Goal: Book appointment/travel/reservation

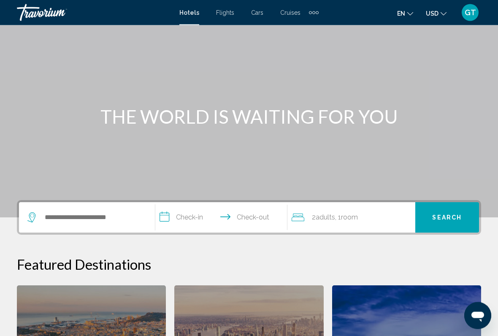
scroll to position [38, 0]
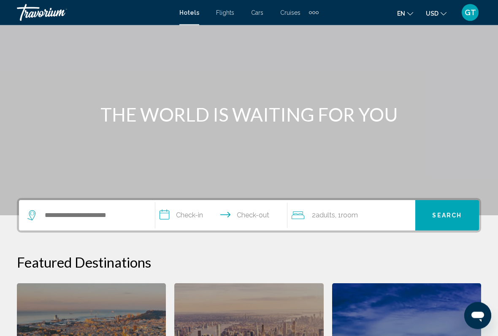
click at [349, 228] on div "2 Adult Adults , 1 Room rooms" at bounding box center [354, 216] width 124 height 30
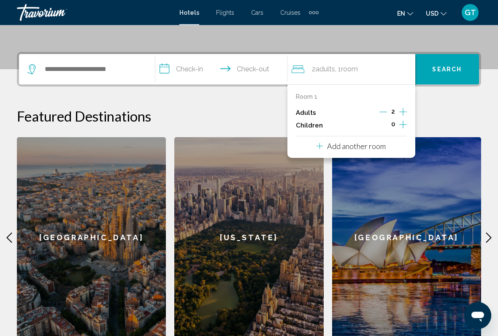
scroll to position [208, 0]
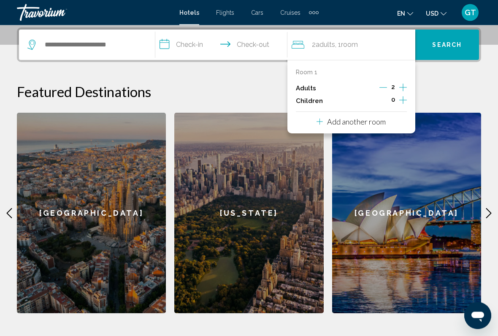
click at [113, 59] on div "Search widget" at bounding box center [86, 45] width 119 height 30
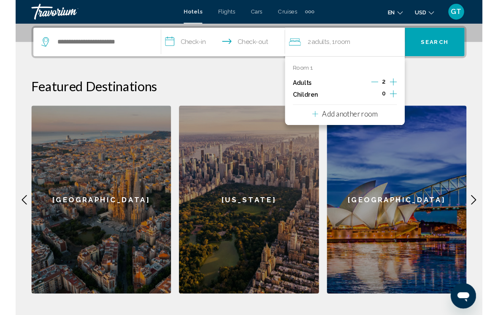
scroll to position [209, 0]
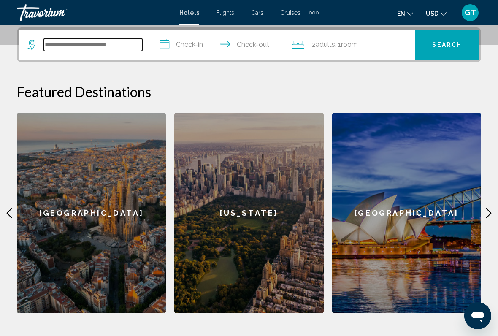
click at [112, 39] on input "Search widget" at bounding box center [93, 44] width 98 height 13
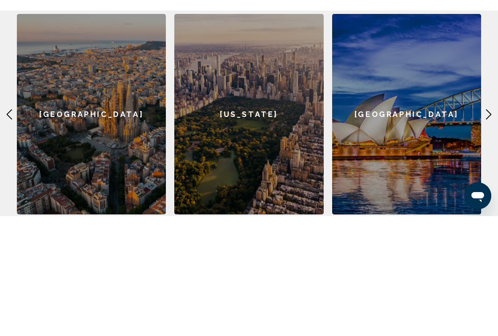
scroll to position [174, 0]
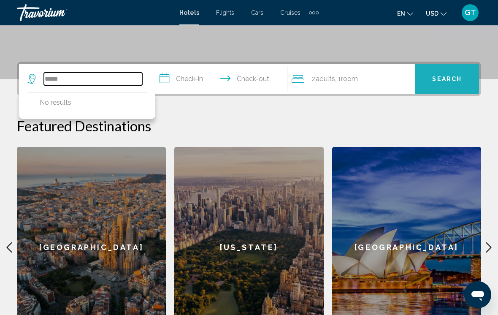
type input "*****"
click at [444, 88] on button "Search" at bounding box center [448, 79] width 64 height 30
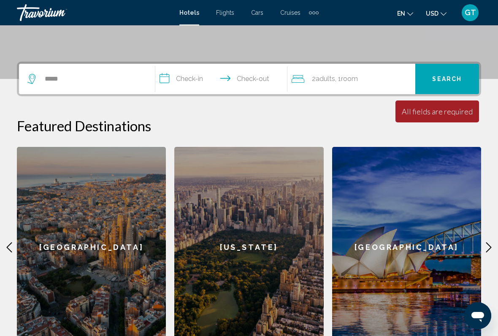
click at [341, 81] on span ", 1 Room rooms" at bounding box center [346, 79] width 23 height 12
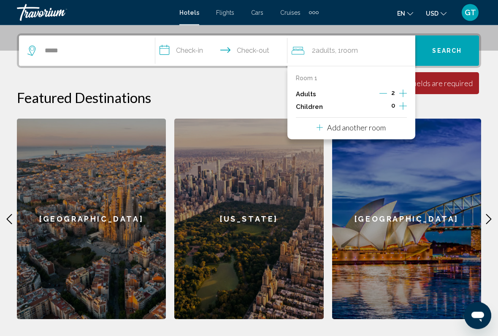
scroll to position [208, 0]
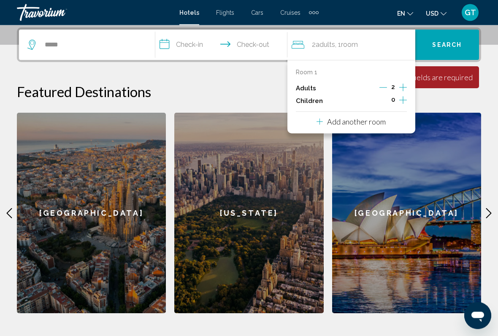
click at [391, 82] on div "2" at bounding box center [393, 88] width 27 height 13
click at [407, 84] on icon "Increment adults" at bounding box center [404, 88] width 8 height 10
click at [405, 85] on icon "Increment adults" at bounding box center [404, 87] width 8 height 10
click at [403, 98] on icon "Increment children" at bounding box center [404, 100] width 8 height 8
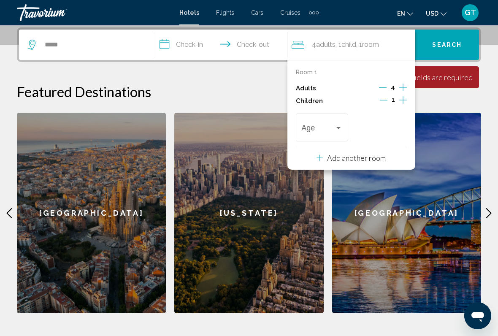
click at [362, 157] on p "Add another room" at bounding box center [356, 157] width 59 height 9
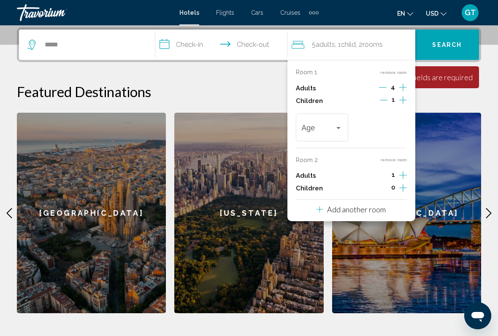
click at [345, 125] on div "Age" at bounding box center [322, 127] width 52 height 30
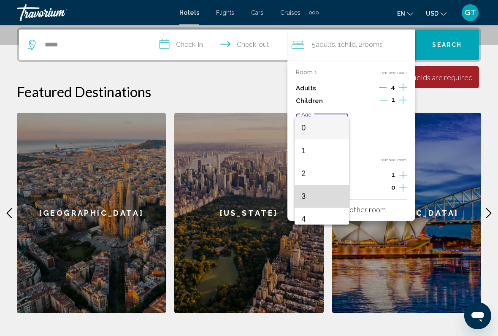
click at [317, 194] on span "3" at bounding box center [322, 196] width 41 height 23
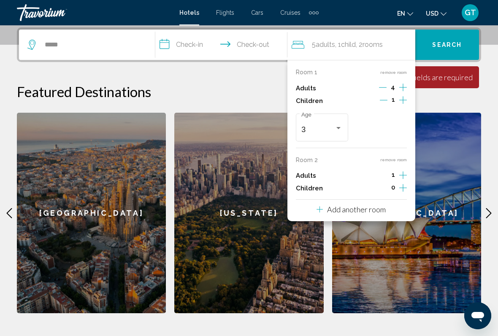
click at [370, 209] on p "Add another room" at bounding box center [356, 209] width 59 height 9
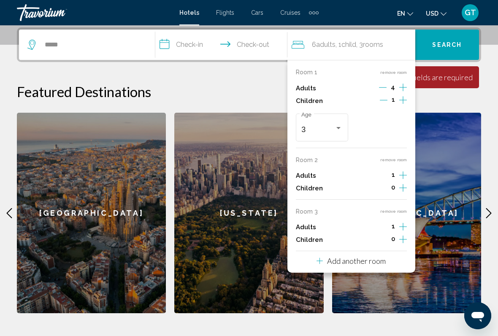
click at [394, 125] on div "3 Age" at bounding box center [351, 128] width 111 height 32
click at [388, 133] on div "3 Age" at bounding box center [351, 128] width 111 height 32
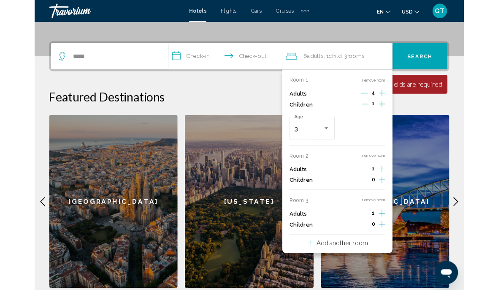
scroll to position [186, 0]
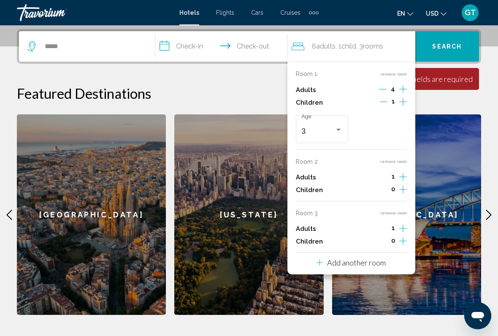
click at [357, 259] on p "Add another room" at bounding box center [356, 262] width 59 height 9
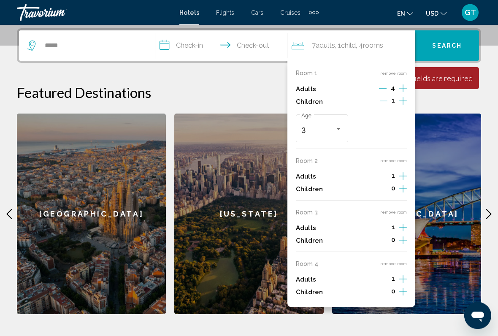
scroll to position [208, 0]
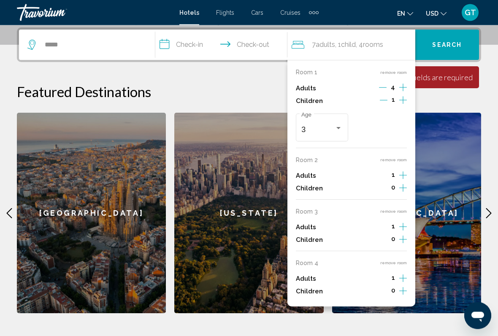
click at [359, 278] on div "Children 0" at bounding box center [351, 292] width 111 height 13
click at [372, 126] on div "3 Age" at bounding box center [351, 128] width 111 height 32
click at [346, 87] on div "Adults 4" at bounding box center [351, 88] width 111 height 13
click at [380, 131] on div "3 Age" at bounding box center [351, 128] width 111 height 32
click at [379, 136] on div "3 Age" at bounding box center [351, 128] width 111 height 32
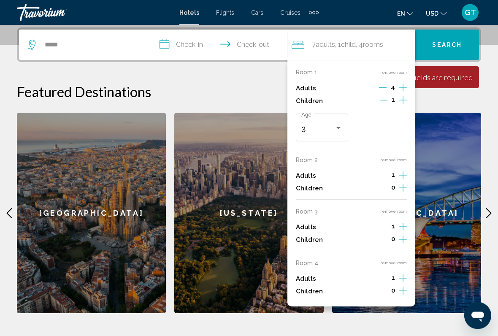
scroll to position [209, 0]
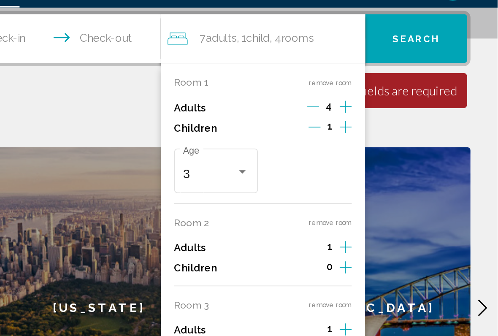
click at [236, 84] on div "Featured Destinations [GEOGRAPHIC_DATA] [US_STATE] [GEOGRAPHIC_DATA] [GEOGRAPHI…" at bounding box center [249, 200] width 465 height 234
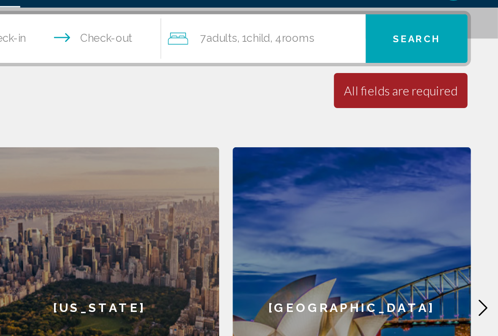
click at [332, 113] on div "[GEOGRAPHIC_DATA]" at bounding box center [406, 213] width 149 height 201
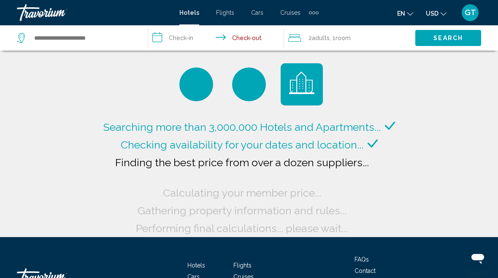
click at [326, 44] on div "2 Adult Adults , 1 Room rooms" at bounding box center [351, 37] width 127 height 25
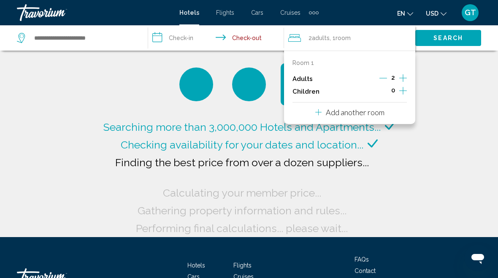
click at [407, 74] on icon "Increment adults" at bounding box center [404, 78] width 8 height 10
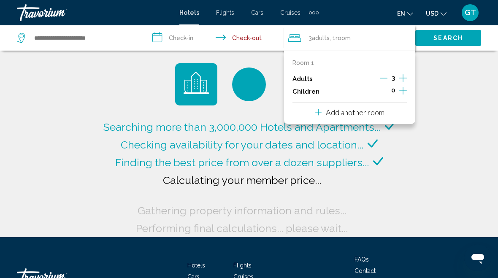
click at [406, 80] on icon "Increment adults" at bounding box center [404, 78] width 8 height 10
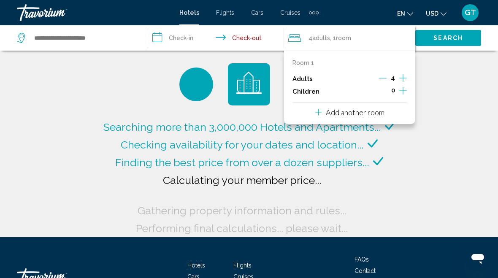
click at [406, 92] on icon "Increment children" at bounding box center [404, 91] width 8 height 10
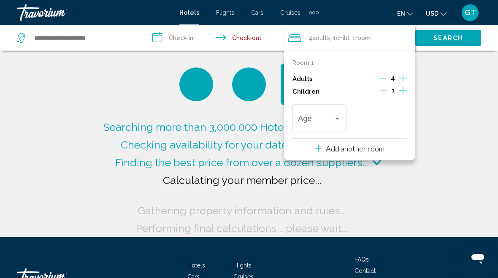
type input "**********"
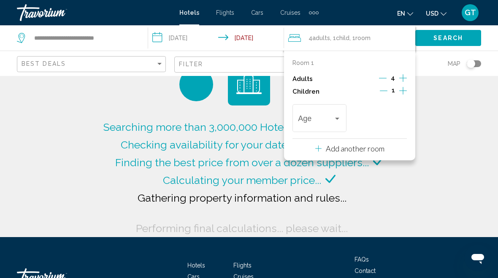
click at [340, 116] on div "Travelers: 4 adults, 1 child" at bounding box center [338, 118] width 8 height 7
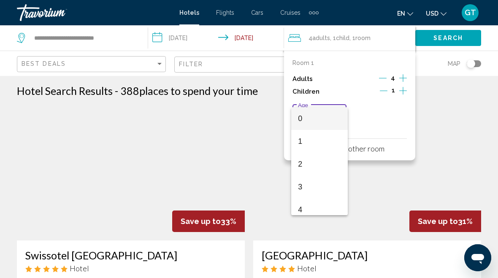
click at [453, 168] on div at bounding box center [249, 139] width 498 height 278
